Goal: Information Seeking & Learning: Learn about a topic

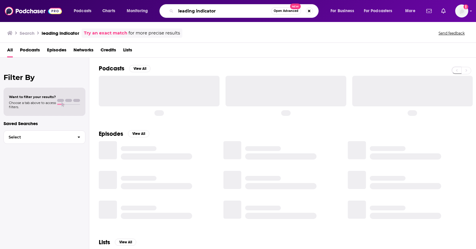
click at [204, 10] on input "leading indicator" at bounding box center [223, 11] width 95 height 10
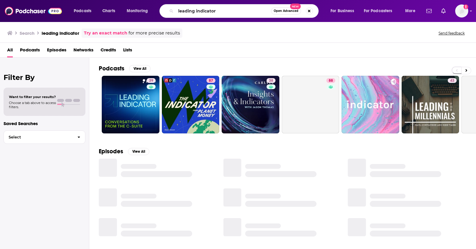
click at [7, 51] on div "All Podcasts Episodes Networks Credits Lists" at bounding box center [238, 50] width 476 height 15
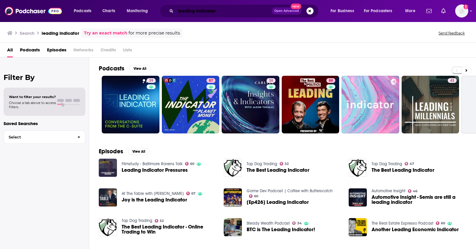
click at [192, 12] on input "leading indicator" at bounding box center [224, 11] width 96 height 10
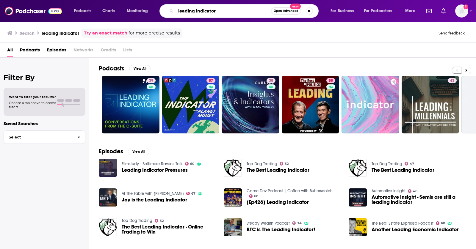
type input "O"
type input "ChatGPT + mental health"
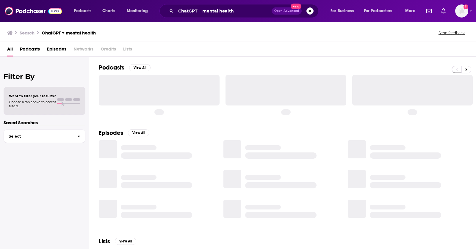
click at [51, 48] on span "Episodes" at bounding box center [56, 50] width 19 height 12
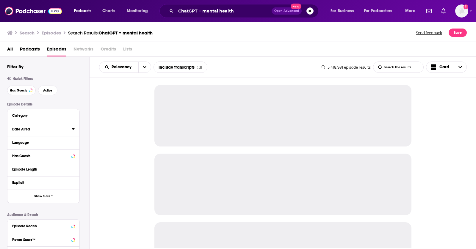
click at [44, 129] on div "Date Aired" at bounding box center [40, 129] width 56 height 4
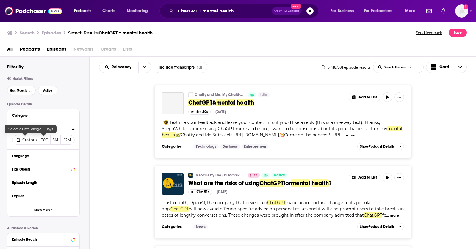
click at [31, 139] on span "Custom" at bounding box center [29, 140] width 15 height 4
select select "9"
select select "2025"
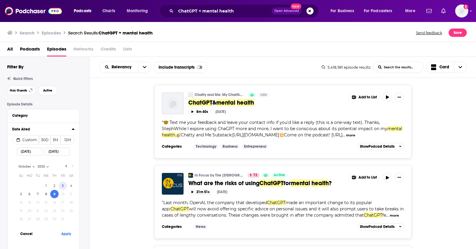
click at [63, 185] on button "3" at bounding box center [63, 186] width 8 height 8
type input "[DATE]"
click at [67, 232] on button "Apply" at bounding box center [66, 233] width 18 height 11
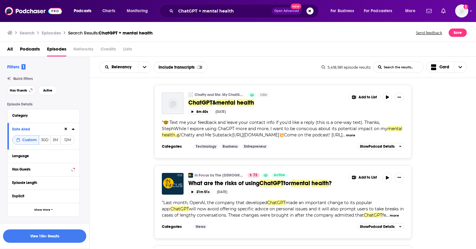
click at [459, 102] on div "Chatty and Me: My ChatGPT Exploration Idle ChatGPT & mental health Add to List …" at bounding box center [282, 121] width 386 height 73
click at [75, 117] on icon at bounding box center [73, 115] width 3 height 5
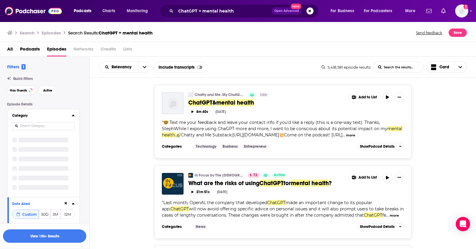
click at [75, 117] on icon at bounding box center [73, 115] width 3 height 5
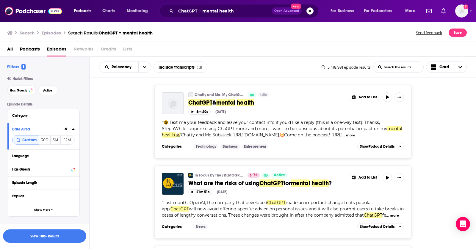
click at [58, 157] on div "Language" at bounding box center [41, 156] width 59 height 4
click at [56, 166] on input at bounding box center [43, 167] width 62 height 8
type input "e"
click at [27, 175] on span "English" at bounding box center [26, 176] width 12 height 4
click at [15, 178] on input "multiSelectOption-en-0" at bounding box center [15, 178] width 0 height 0
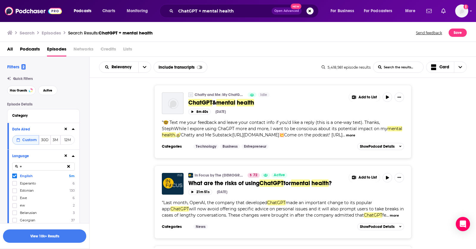
click at [73, 156] on icon at bounding box center [73, 155] width 3 height 1
click at [48, 237] on button "View 10k+ Results" at bounding box center [44, 235] width 83 height 13
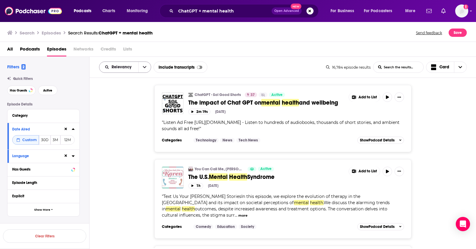
click at [143, 65] on icon "open menu" at bounding box center [145, 67] width 4 height 4
click at [470, 89] on div "ChatGPT - Sol Good Shorts 37 Active The impact of Chat GPT on mental health and…" at bounding box center [282, 118] width 386 height 67
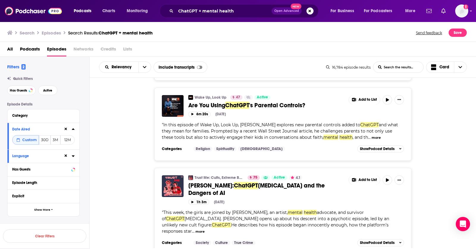
scroll to position [158, 0]
click at [471, 124] on div "Wake Up, Look Up 47 Active Are You Using ChatGPT 's Parental Controls? Add to L…" at bounding box center [282, 123] width 386 height 73
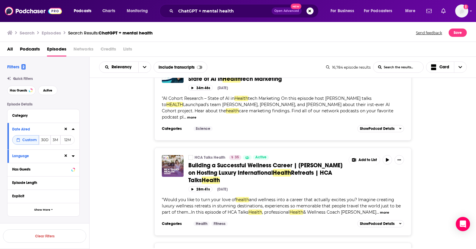
scroll to position [1704, 0]
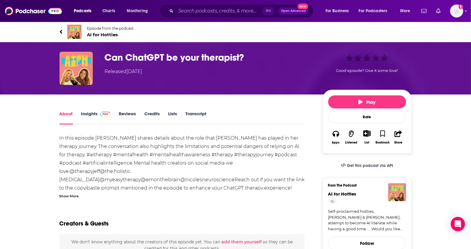
click at [87, 114] on link "Insights" at bounding box center [95, 118] width 29 height 14
